Goal: Task Accomplishment & Management: Complete application form

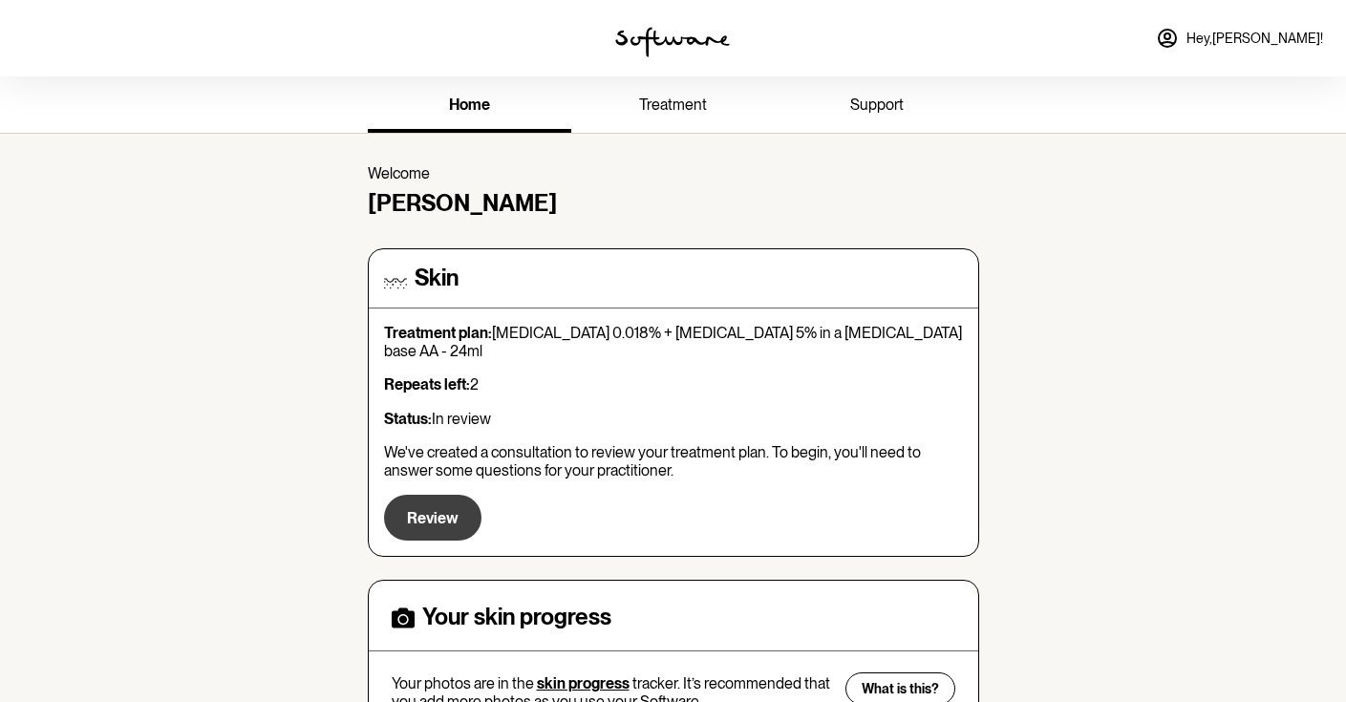
click at [449, 509] on span "Review" at bounding box center [433, 518] width 52 height 18
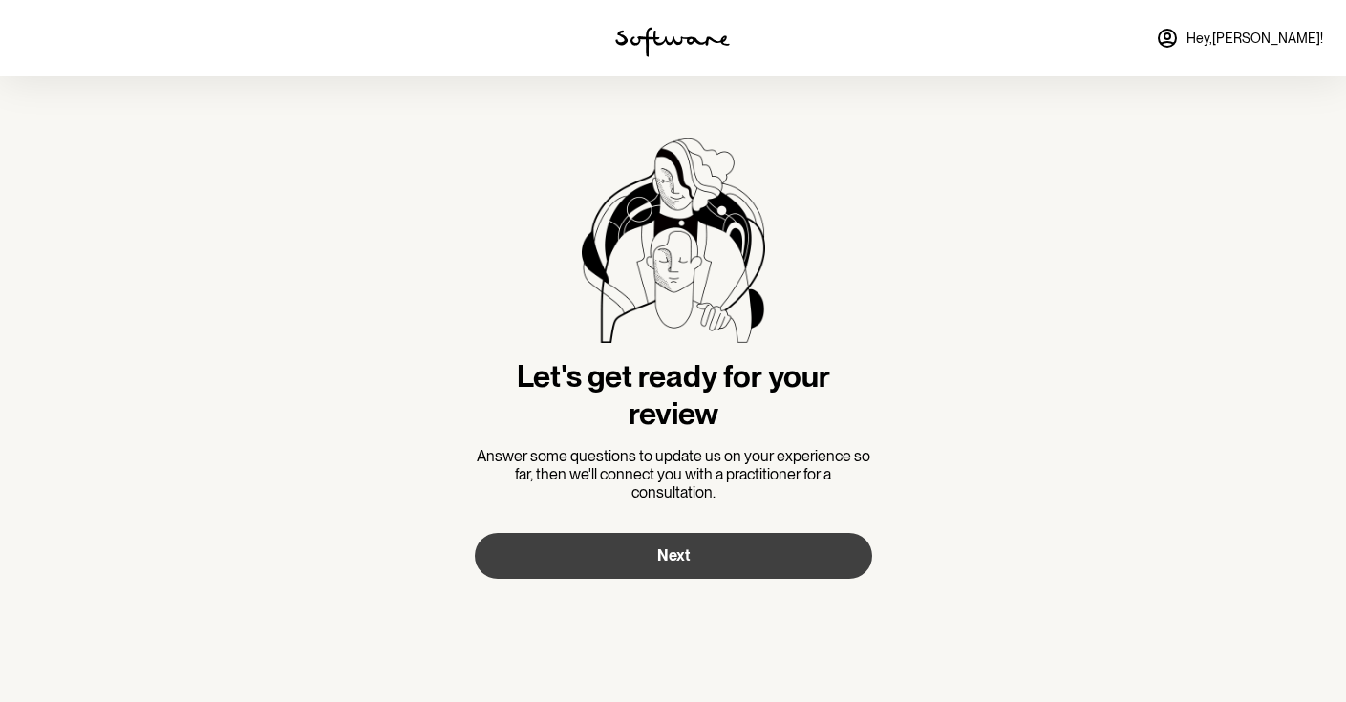
click at [690, 545] on button "Next" at bounding box center [673, 556] width 397 height 46
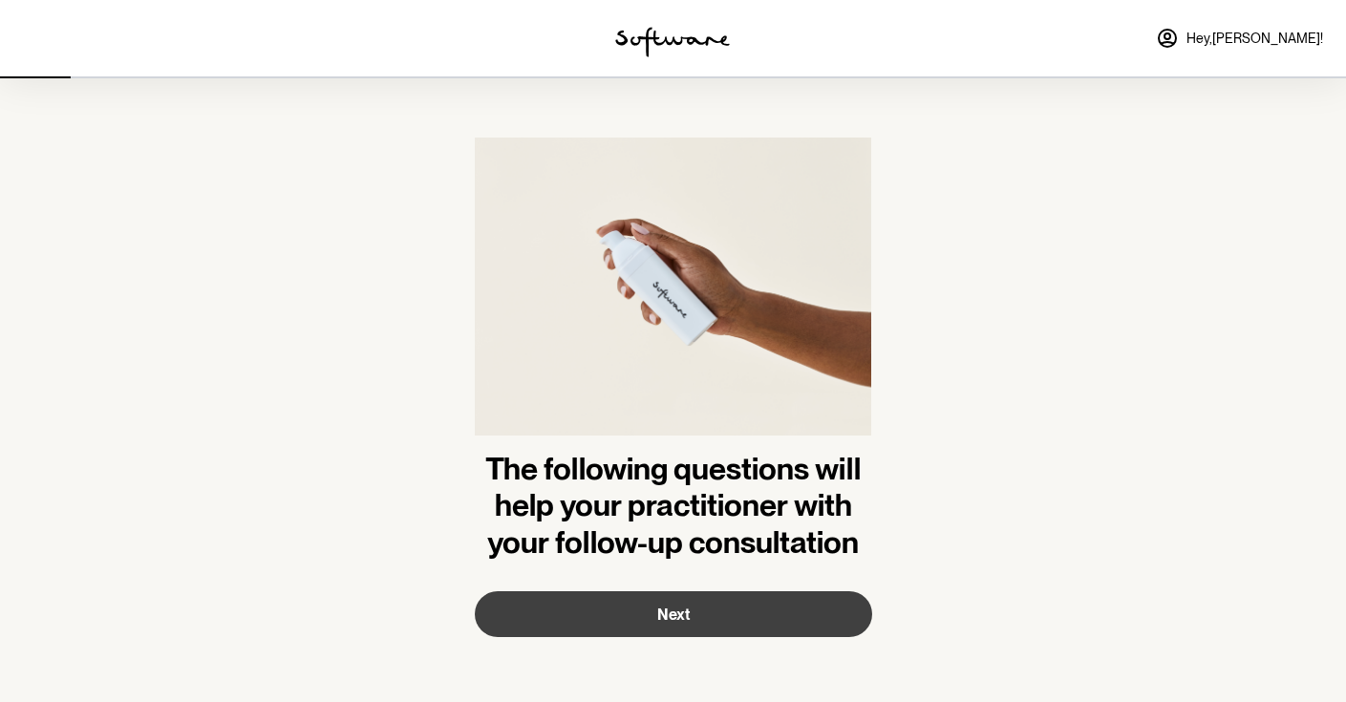
click at [685, 611] on span "Next" at bounding box center [673, 614] width 32 height 18
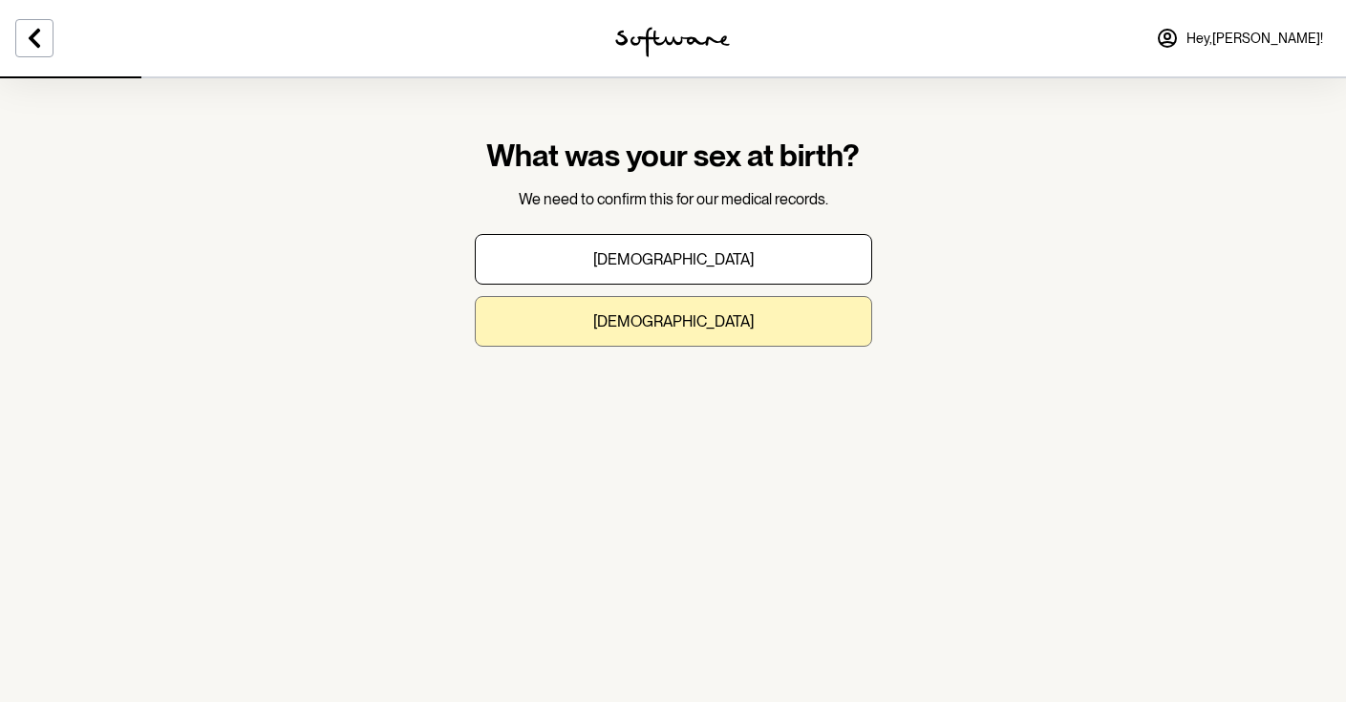
click at [710, 329] on button "[DEMOGRAPHIC_DATA]" at bounding box center [673, 321] width 397 height 51
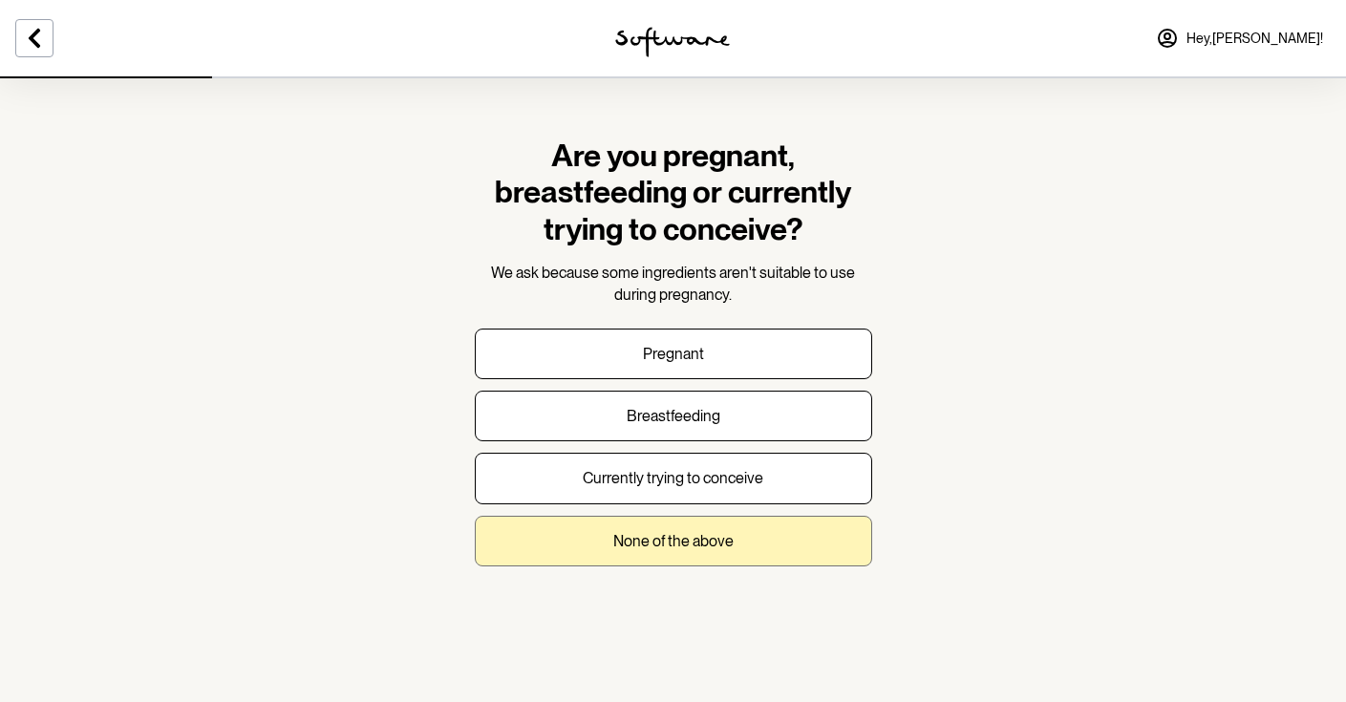
click at [708, 532] on p "None of the above" at bounding box center [673, 541] width 120 height 18
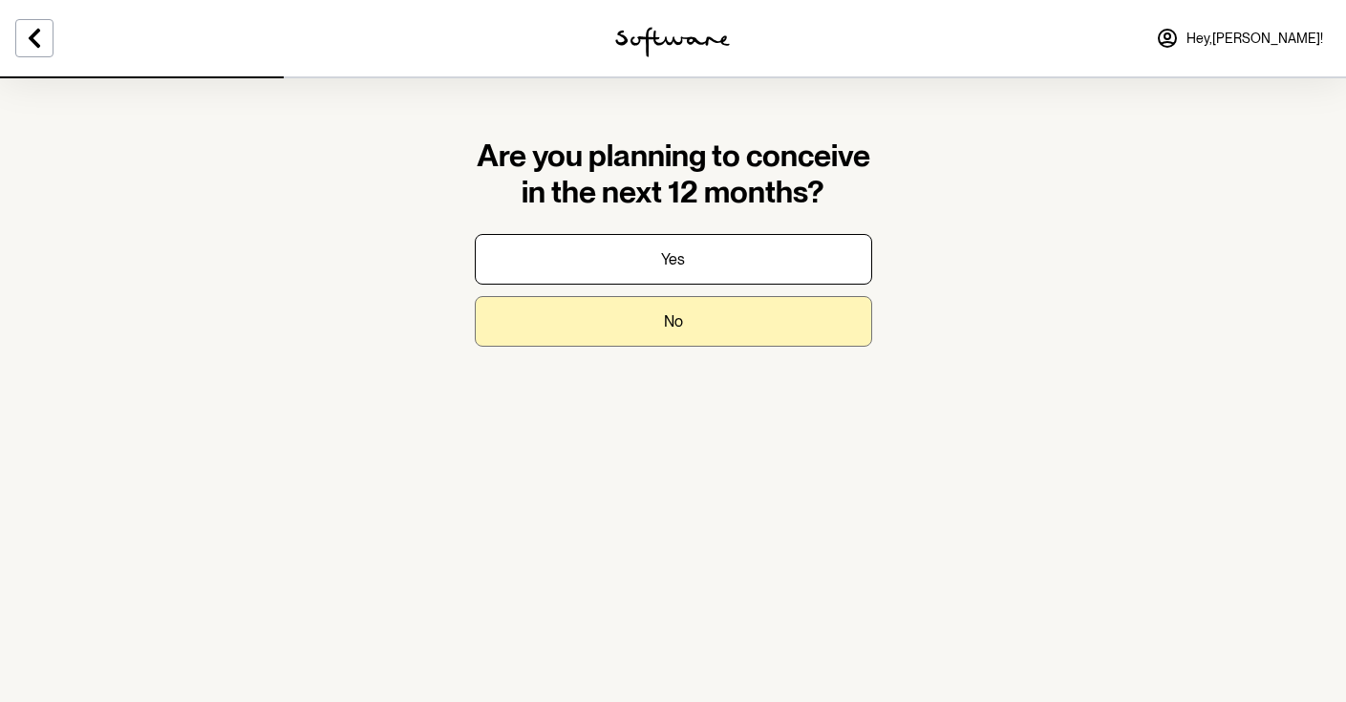
click at [711, 319] on button "No" at bounding box center [673, 321] width 397 height 51
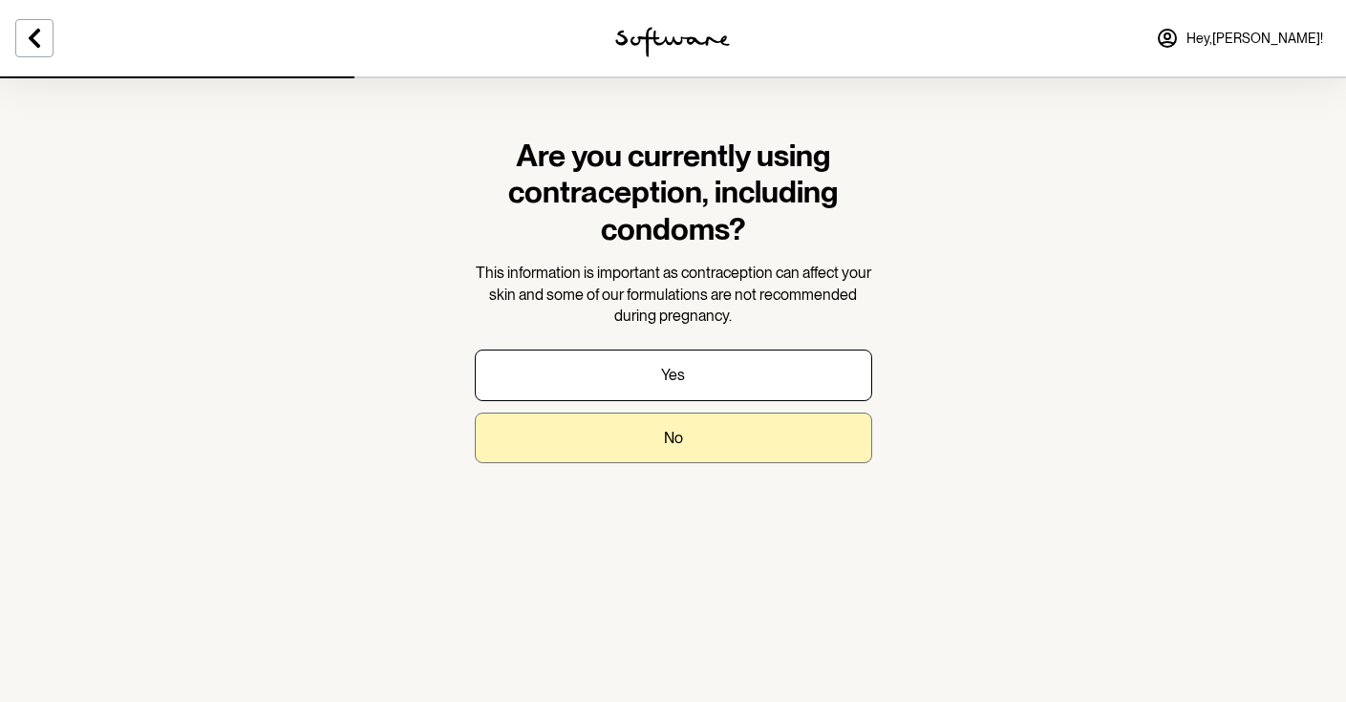
click at [698, 423] on button "No" at bounding box center [673, 438] width 397 height 51
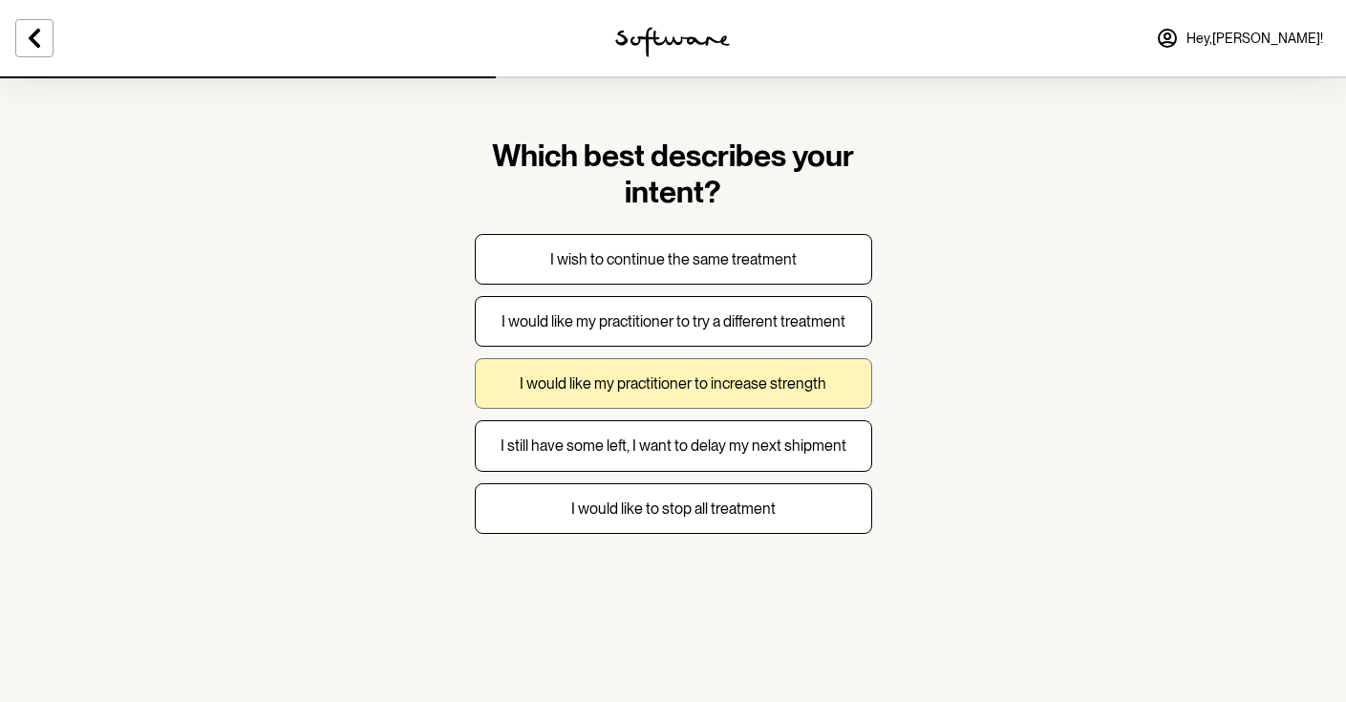
click at [711, 390] on p "I would like my practitioner to increase strength" at bounding box center [673, 383] width 307 height 18
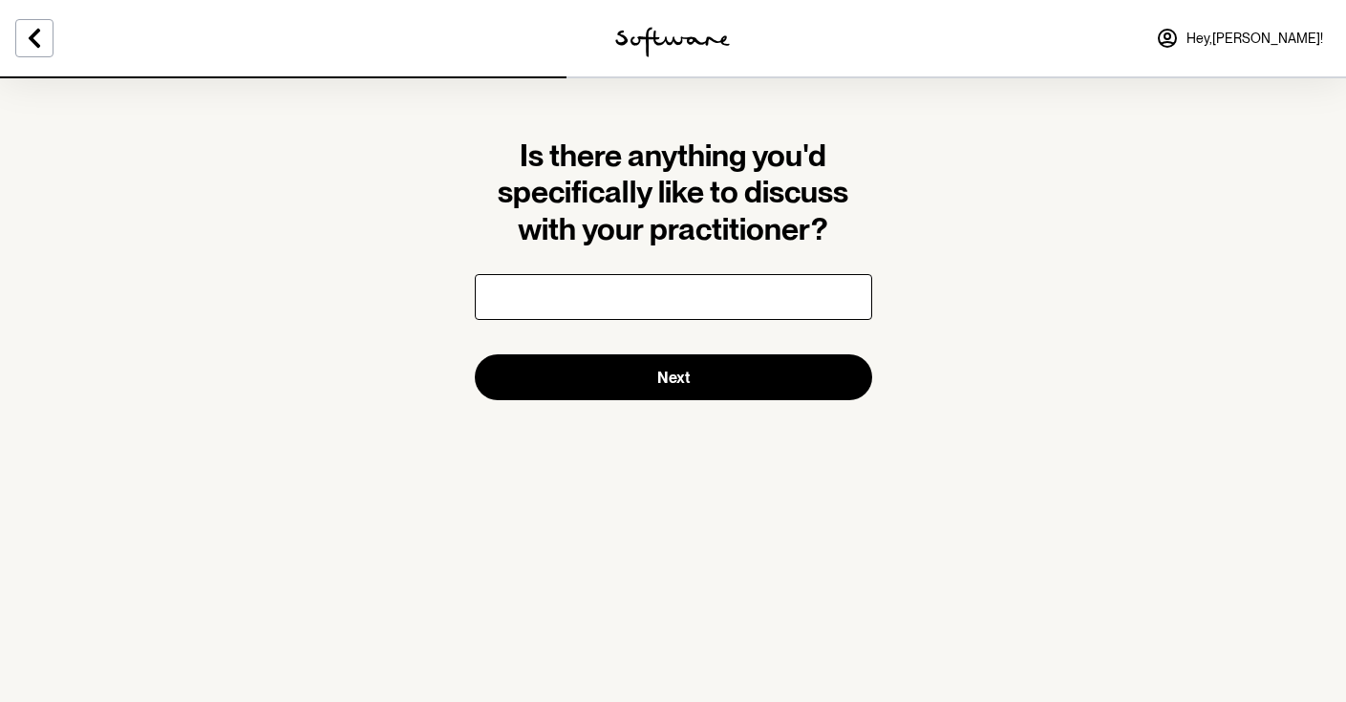
click at [711, 390] on button "Next" at bounding box center [673, 377] width 397 height 46
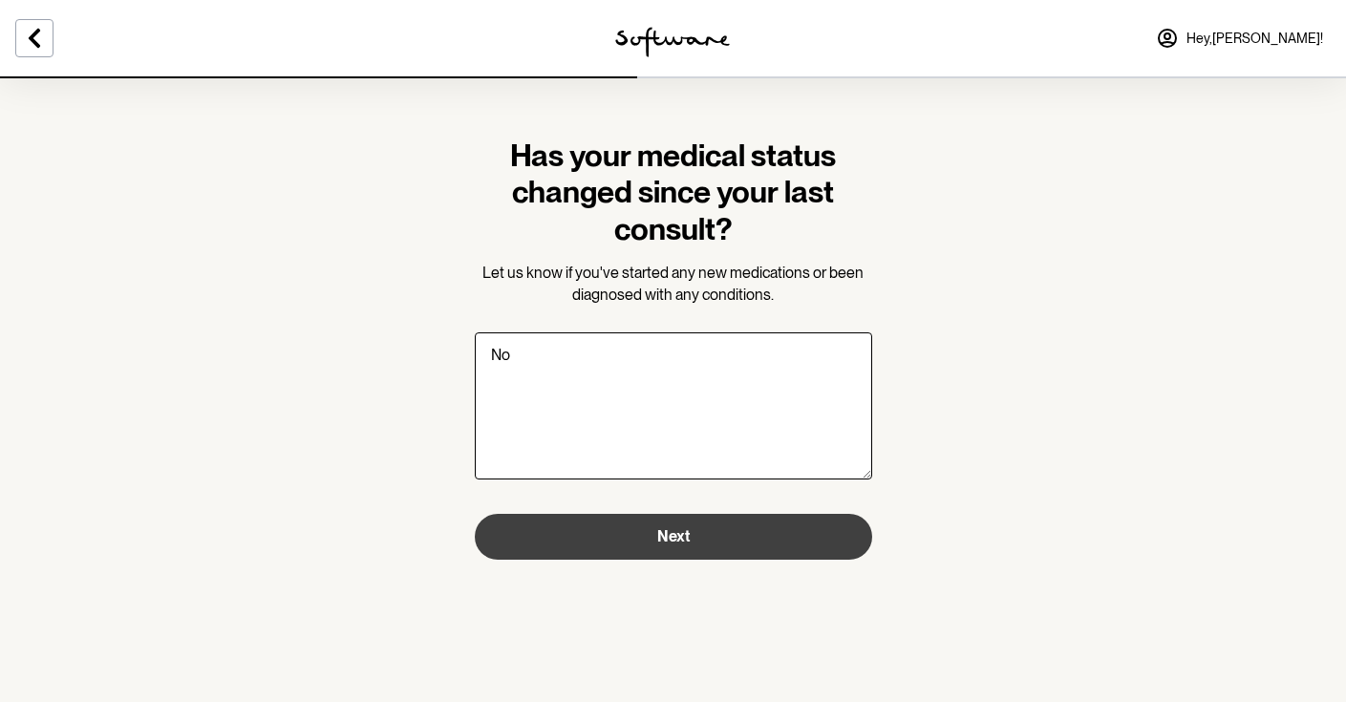
type textarea "No"
click at [729, 535] on button "Next" at bounding box center [673, 537] width 397 height 46
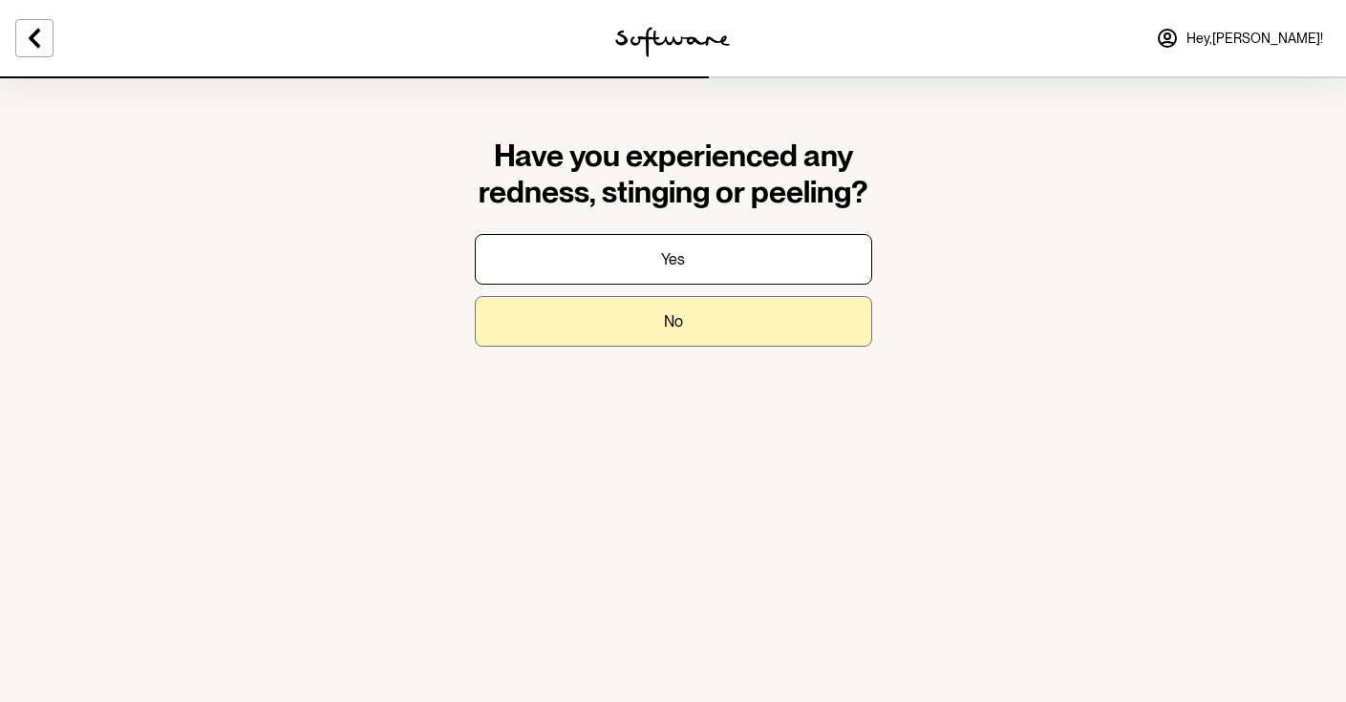
click at [714, 318] on button "No" at bounding box center [673, 321] width 397 height 51
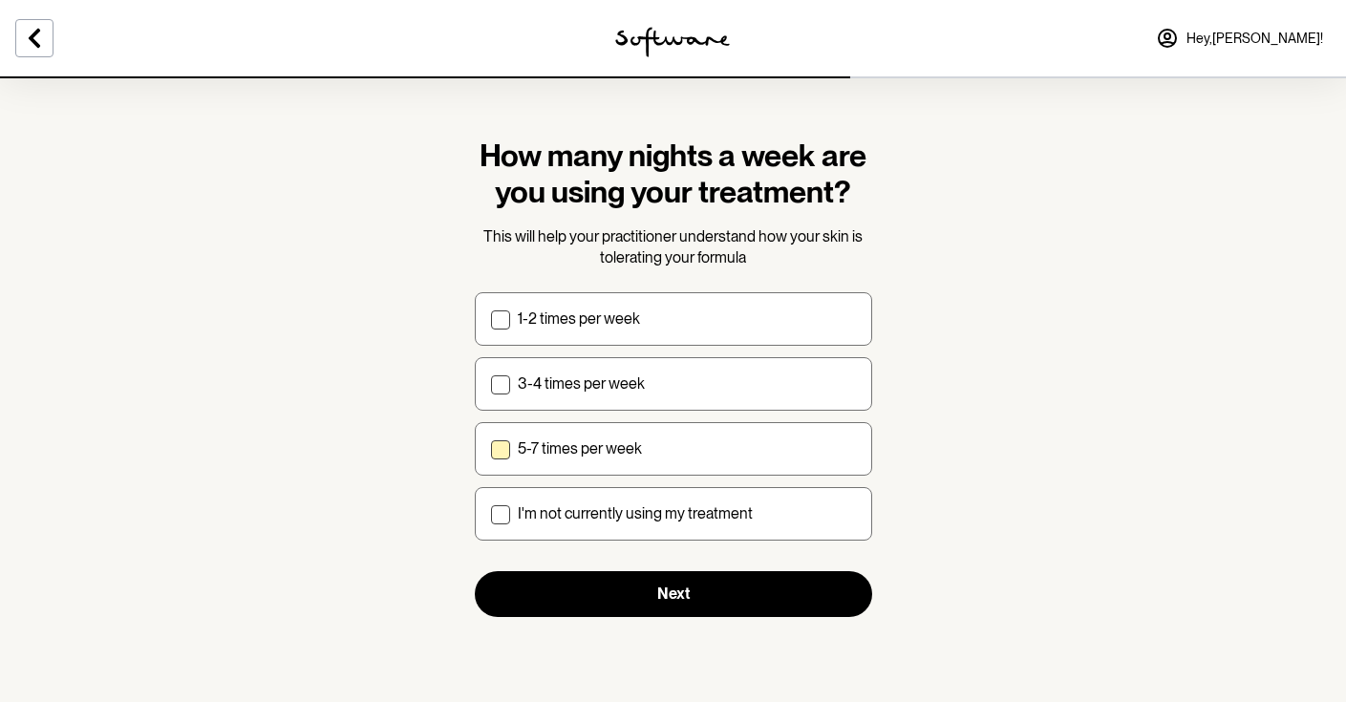
click at [634, 457] on label "5-7 times per week" at bounding box center [673, 448] width 397 height 53
click at [491, 449] on input "5-7 times per week" at bounding box center [490, 448] width 1 height 1
checkbox input "true"
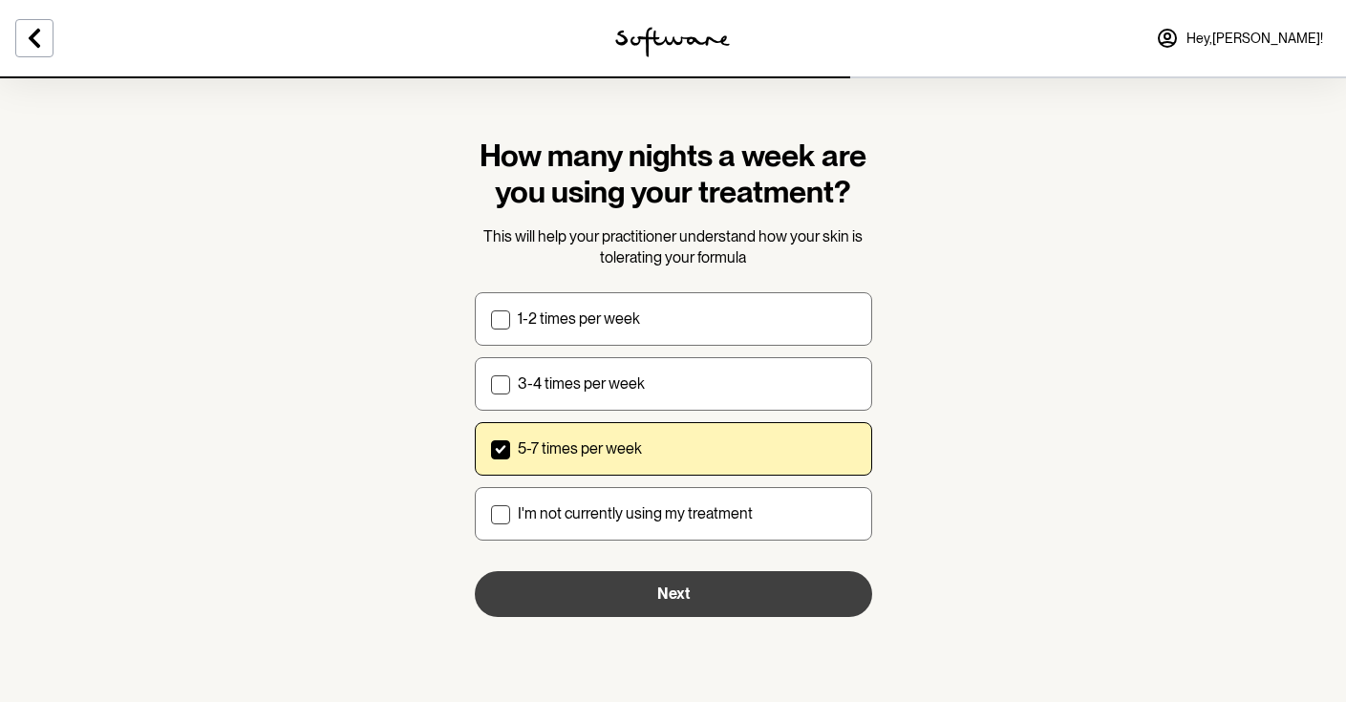
click at [678, 587] on span "Next" at bounding box center [673, 593] width 32 height 18
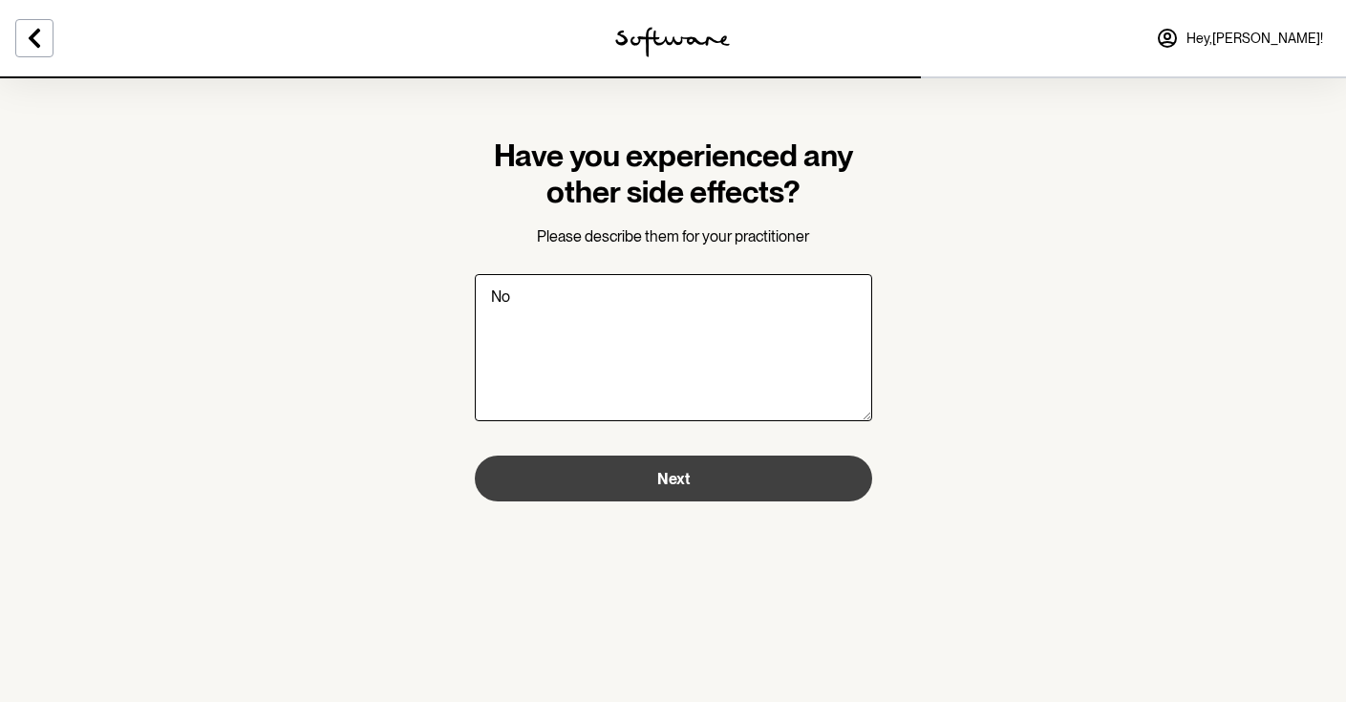
type textarea "No"
click at [689, 489] on button "Next" at bounding box center [673, 479] width 397 height 46
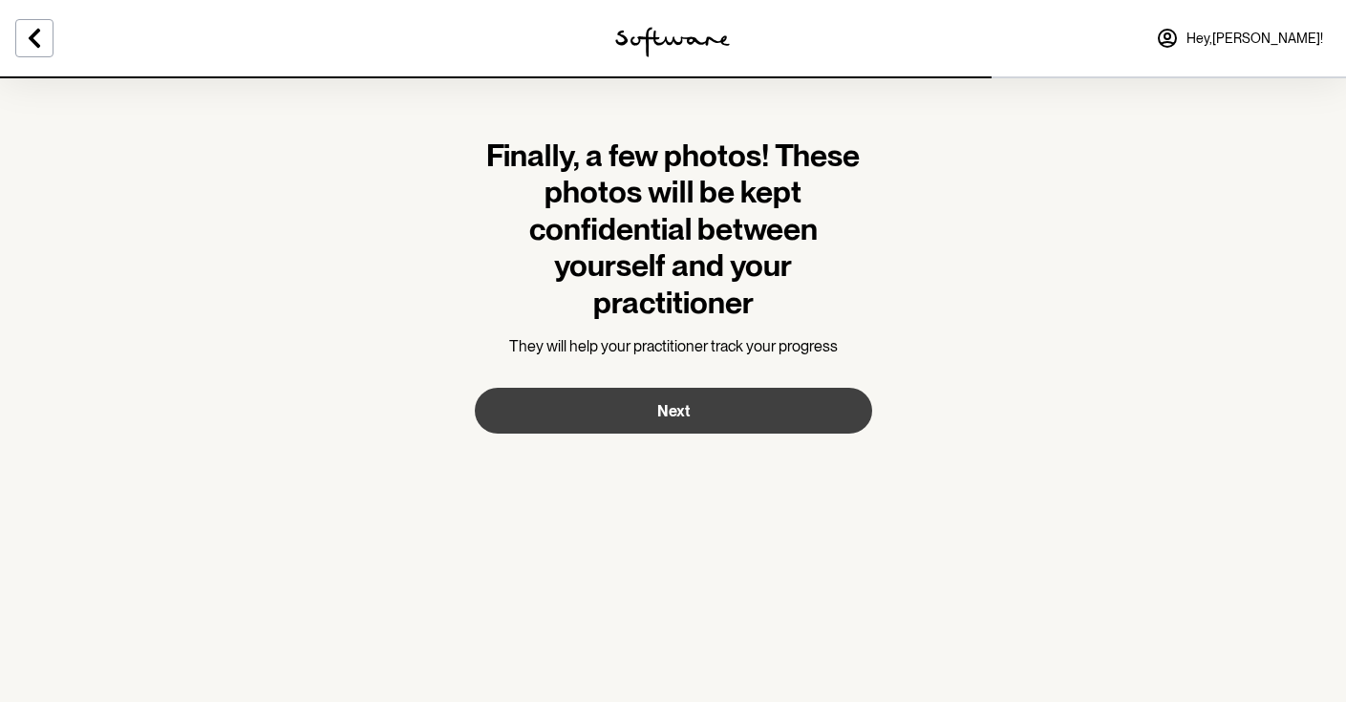
click at [684, 404] on span "Next" at bounding box center [673, 411] width 32 height 18
